Goal: Transaction & Acquisition: Purchase product/service

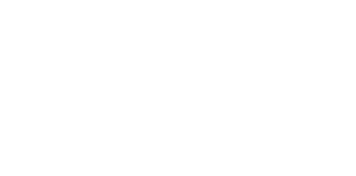
select select "******"
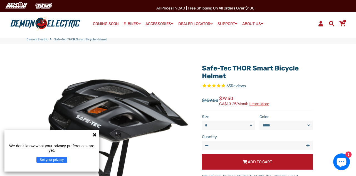
click at [93, 133] on icon at bounding box center [94, 134] width 4 height 4
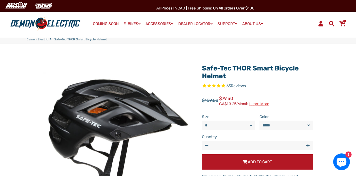
click at [346, 25] on link "Cart" at bounding box center [342, 23] width 11 height 9
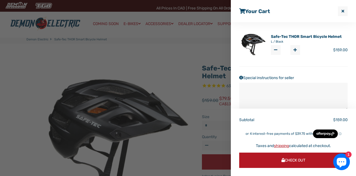
click at [264, 44] on img at bounding box center [252, 44] width 27 height 27
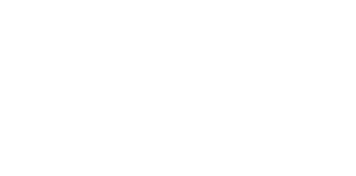
select select "******"
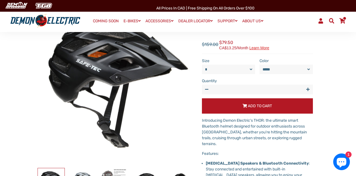
scroll to position [66, 0]
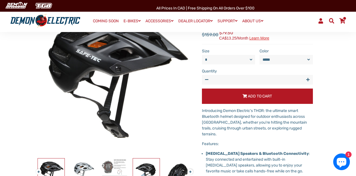
click at [148, 174] on img at bounding box center [146, 171] width 27 height 27
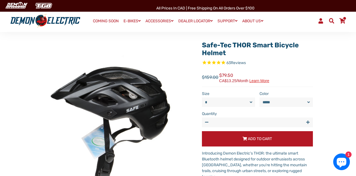
scroll to position [19, 0]
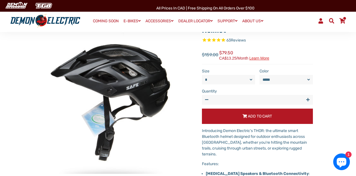
scroll to position [49, 0]
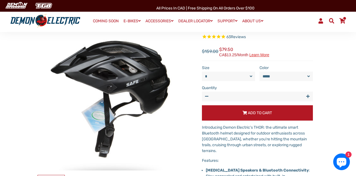
click at [345, 23] on span "Cart" at bounding box center [342, 21] width 7 height 6
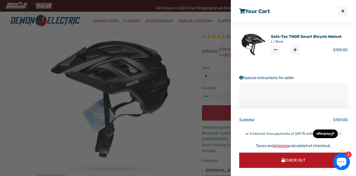
click at [303, 161] on span "Check Out" at bounding box center [293, 160] width 24 height 5
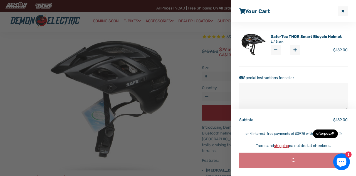
click at [344, 12] on button "Close Cart" at bounding box center [343, 11] width 10 height 10
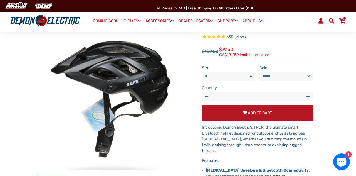
click at [324, 20] on span at bounding box center [320, 20] width 7 height 5
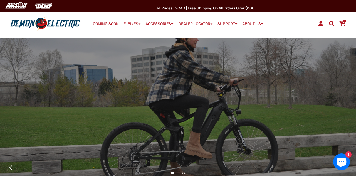
click at [346, 25] on link "Cart" at bounding box center [342, 23] width 11 height 9
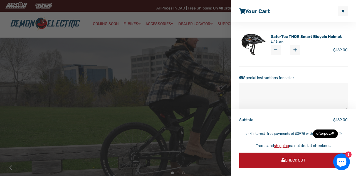
click at [198, 89] on div at bounding box center [178, 88] width 356 height 176
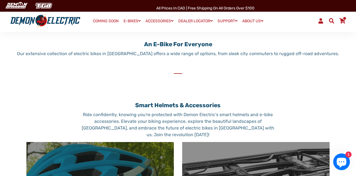
scroll to position [193, 0]
click at [343, 24] on link "Cart" at bounding box center [342, 20] width 11 height 9
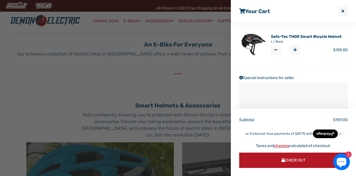
click at [332, 38] on link "Safe-Tec THOR Smart Bicycle Helmet" at bounding box center [306, 37] width 71 height 6
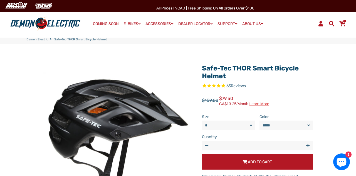
click at [253, 124] on select "* *" at bounding box center [228, 124] width 53 height 9
click at [202, 120] on select "* *" at bounding box center [228, 124] width 53 height 9
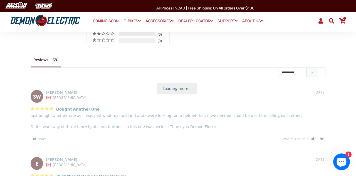
scroll to position [454, 0]
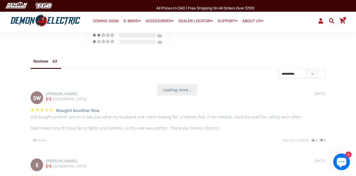
click at [183, 84] on span "Loading more..." at bounding box center [177, 89] width 40 height 11
click at [183, 86] on span "Loading more..." at bounding box center [177, 89] width 40 height 11
click at [296, 69] on select "**********" at bounding box center [301, 74] width 47 height 10
select select "**********"
click at [278, 69] on select "**********" at bounding box center [301, 74] width 47 height 10
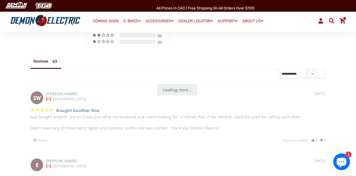
click at [315, 69] on select "**********" at bounding box center [301, 74] width 47 height 10
click at [278, 69] on select "**********" at bounding box center [301, 74] width 47 height 10
click at [305, 106] on div "Bought another one Just bought another one as it was just what my husband and I…" at bounding box center [178, 124] width 294 height 37
click at [182, 84] on span "Loading more..." at bounding box center [177, 89] width 40 height 11
click at [183, 86] on span "Loading more..." at bounding box center [177, 89] width 40 height 11
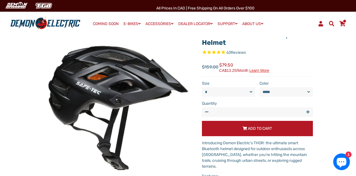
scroll to position [0, 0]
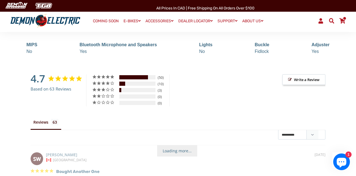
scroll to position [394, 0]
click at [314, 129] on select "**********" at bounding box center [301, 134] width 47 height 10
select select "**********"
click at [278, 129] on select "**********" at bounding box center [301, 134] width 47 height 10
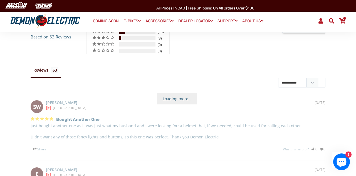
scroll to position [451, 0]
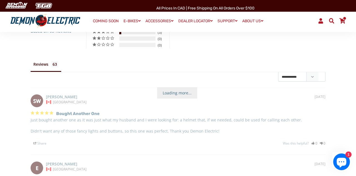
click at [345, 167] on icon "Chat window" at bounding box center [341, 163] width 10 height 10
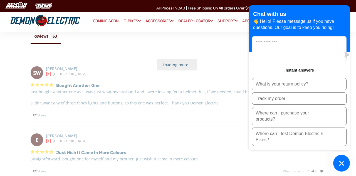
scroll to position [479, 0]
click at [223, 148] on div "Just wish it came in more colours Straightforward. bought one for myself and my…" at bounding box center [178, 161] width 294 height 26
click at [342, 165] on icon "Chat window" at bounding box center [341, 162] width 5 height 5
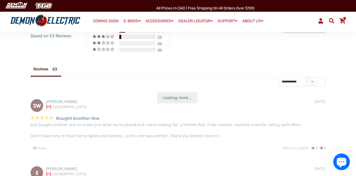
scroll to position [446, 0]
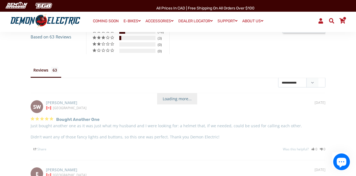
click at [46, 65] on li "Reviews" at bounding box center [46, 71] width 31 height 12
click at [183, 95] on span "Loading more..." at bounding box center [177, 98] width 40 height 11
click at [183, 96] on span "Loading more..." at bounding box center [177, 98] width 40 height 11
click at [182, 98] on span "Loading more..." at bounding box center [177, 98] width 40 height 11
click at [184, 94] on span "Loading more..." at bounding box center [177, 98] width 40 height 11
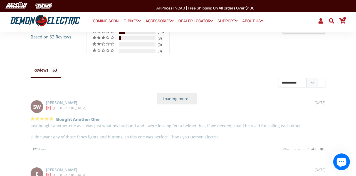
click at [183, 93] on span "Loading more..." at bounding box center [177, 98] width 40 height 11
click at [183, 95] on span "Loading more..." at bounding box center [177, 98] width 40 height 11
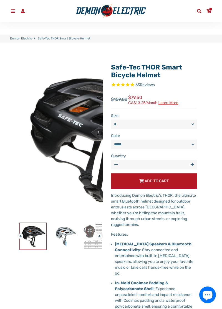
scroll to position [27, 0]
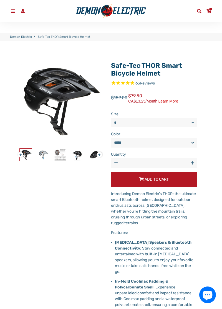
click at [213, 14] on link "Cart" at bounding box center [209, 11] width 10 height 9
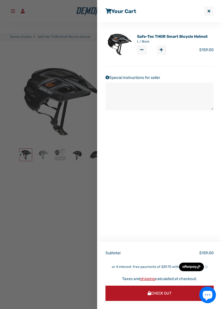
click at [173, 175] on button "Check Out" at bounding box center [160, 293] width 108 height 15
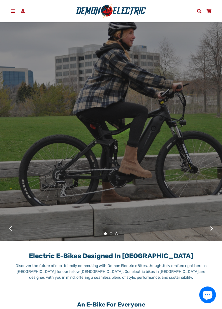
scroll to position [82, 0]
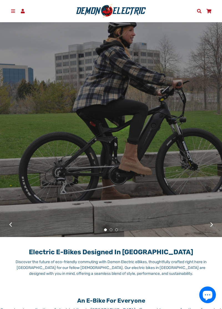
click at [208, 229] on button at bounding box center [212, 224] width 10 height 10
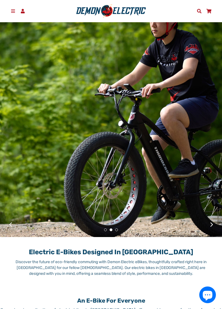
click at [215, 229] on button at bounding box center [212, 224] width 10 height 10
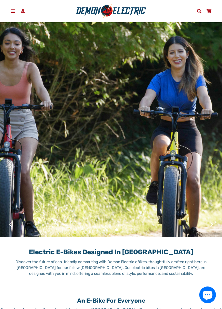
click at [214, 229] on button at bounding box center [212, 224] width 10 height 10
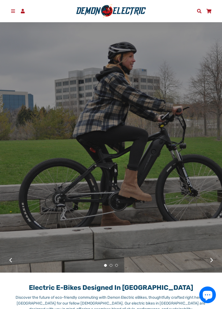
scroll to position [0, 0]
